Goal: Transaction & Acquisition: Purchase product/service

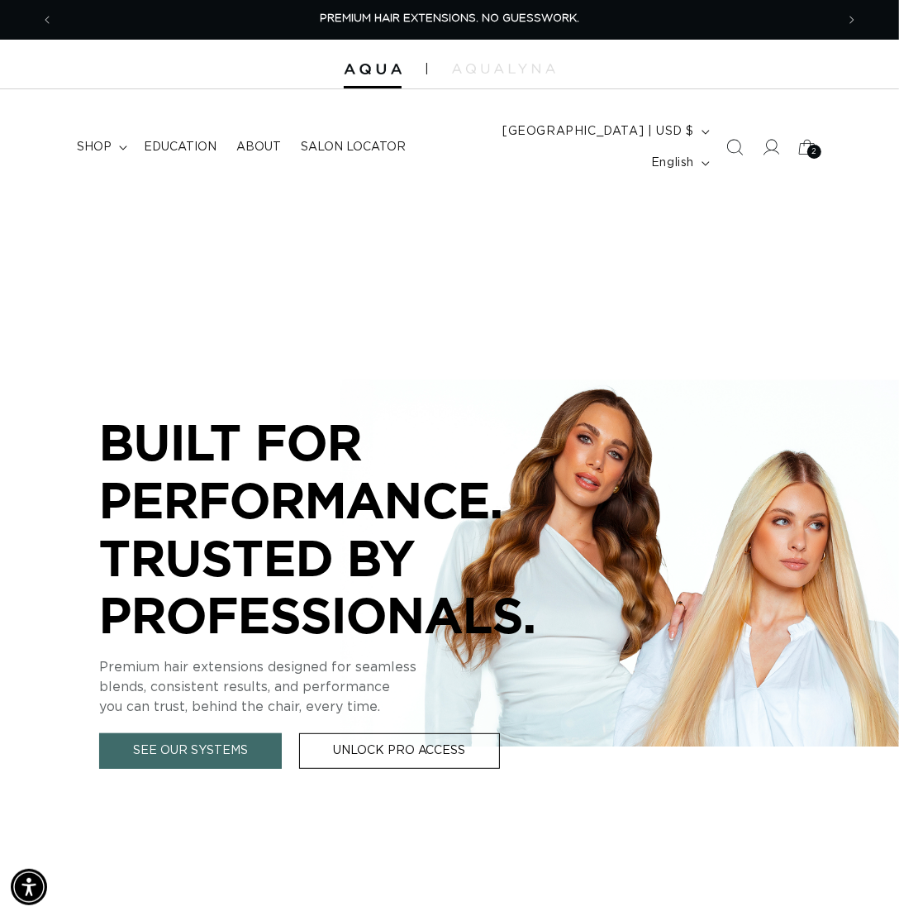
click at [370, 83] on div at bounding box center [449, 65] width 899 height 50
click at [97, 146] on span "shop" at bounding box center [94, 147] width 35 height 15
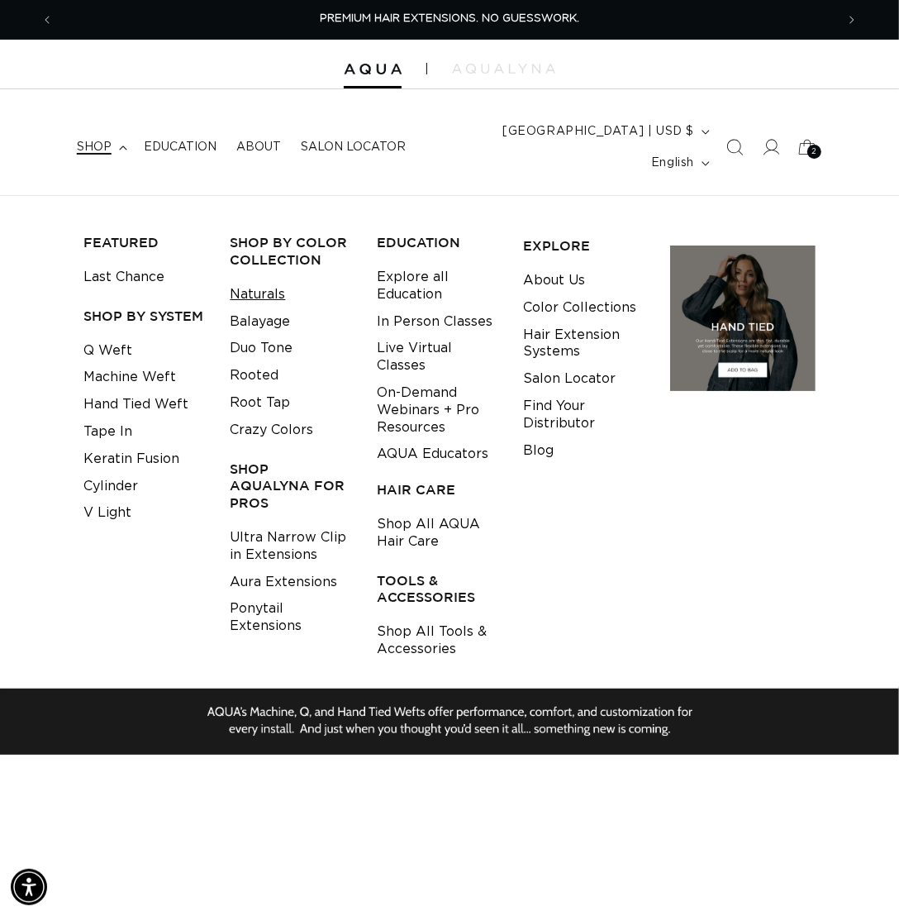
click at [258, 299] on link "Naturals" at bounding box center [257, 294] width 55 height 27
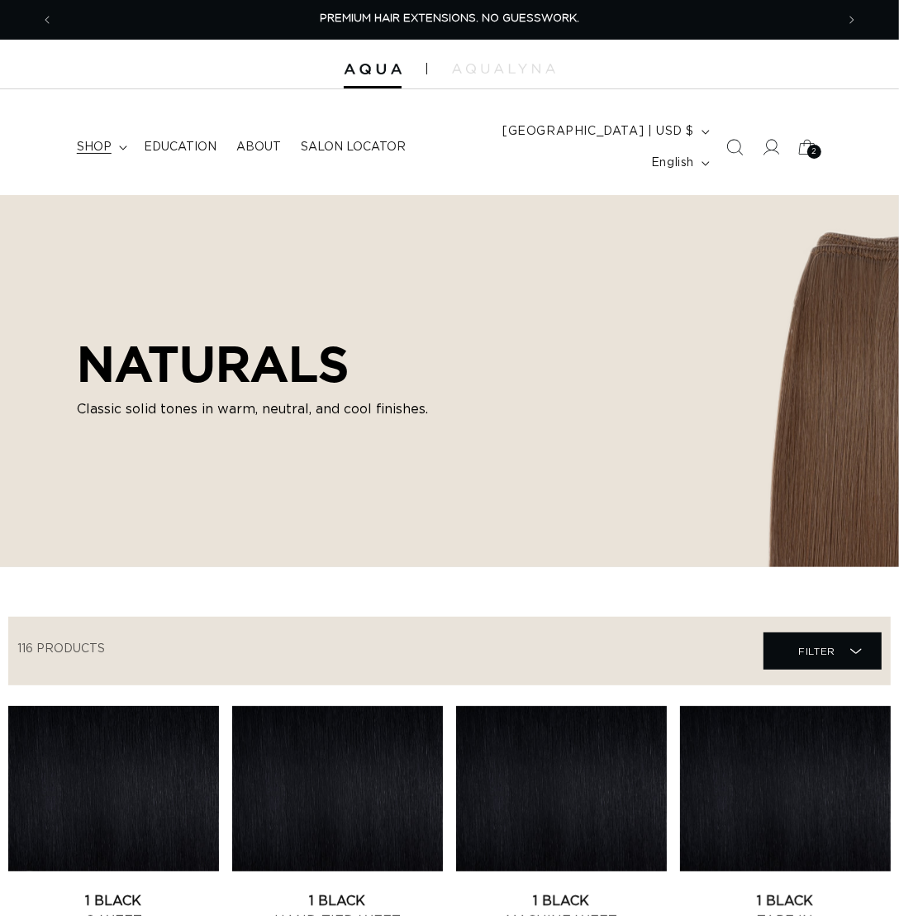
click at [101, 155] on span "shop" at bounding box center [94, 147] width 35 height 15
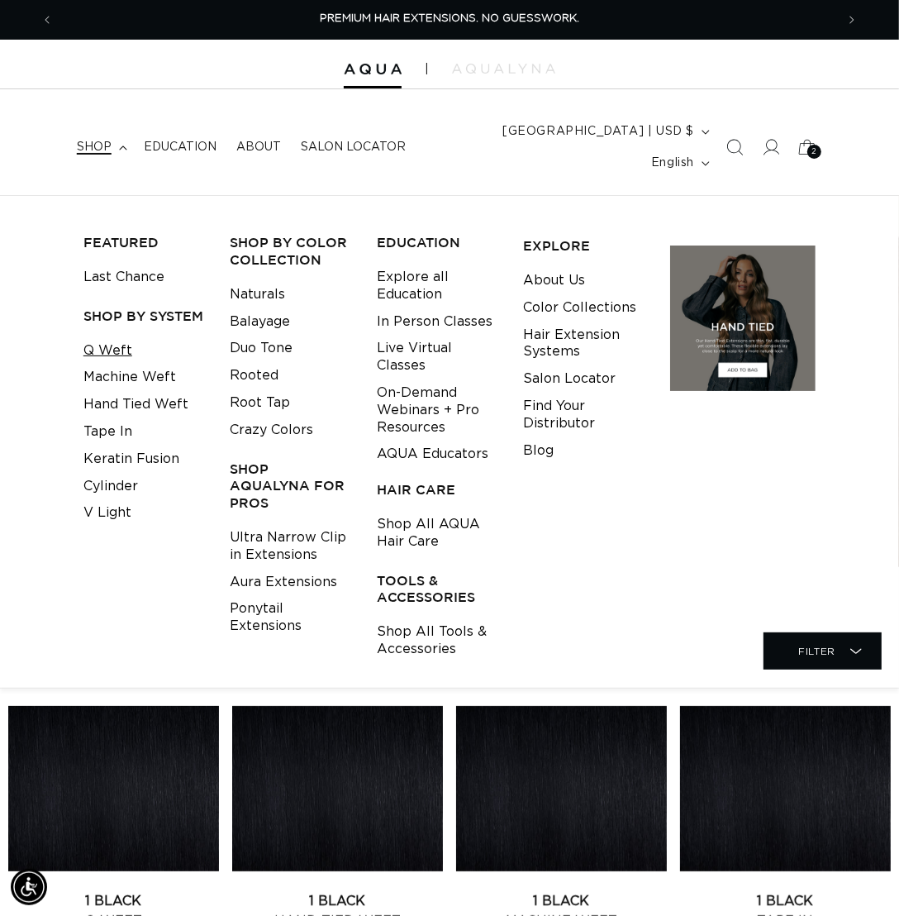
click at [89, 344] on link "Q Weft" at bounding box center [107, 350] width 49 height 27
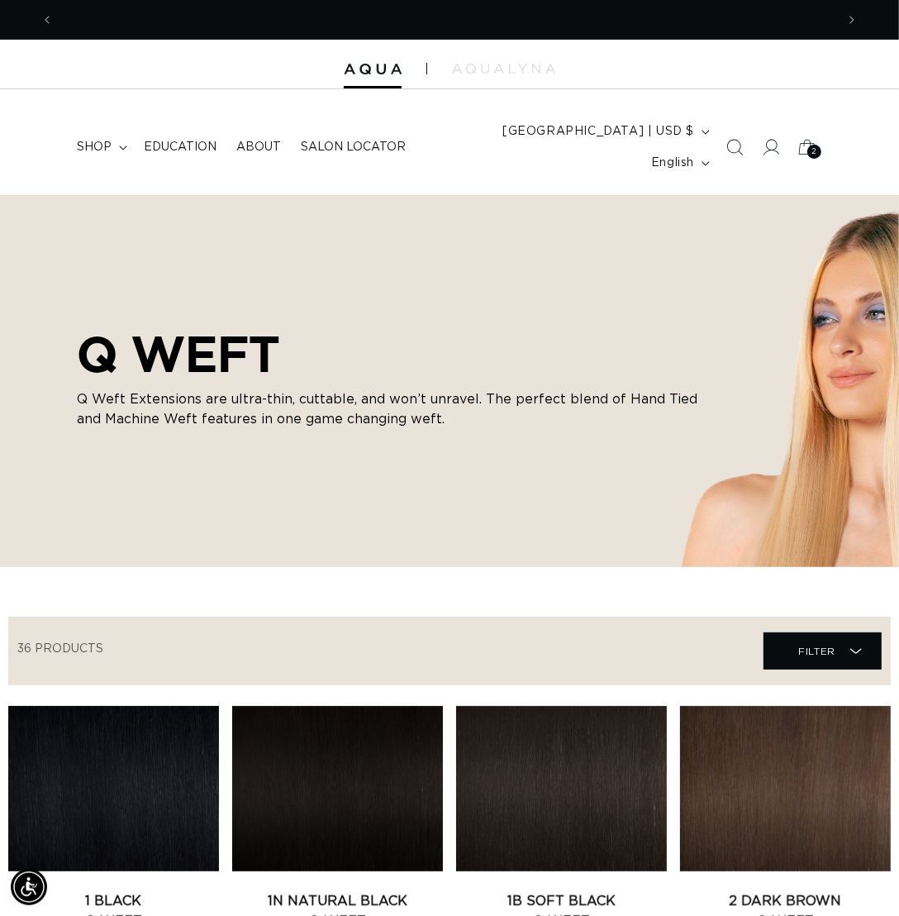
scroll to position [0, 778]
click at [91, 891] on link "1 Black Q Weft" at bounding box center [113, 911] width 211 height 40
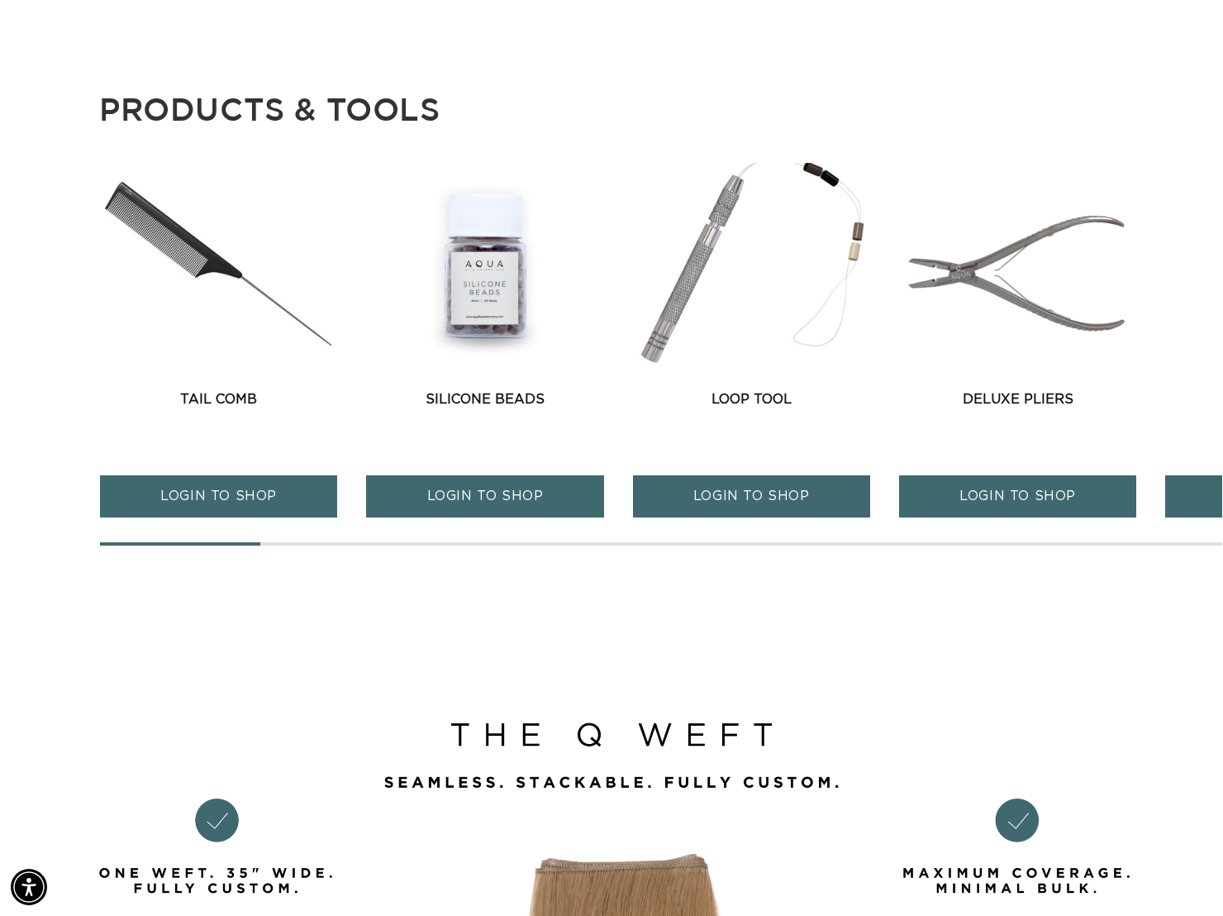
scroll to position [0, 1102]
